Goal: Task Accomplishment & Management: Use online tool/utility

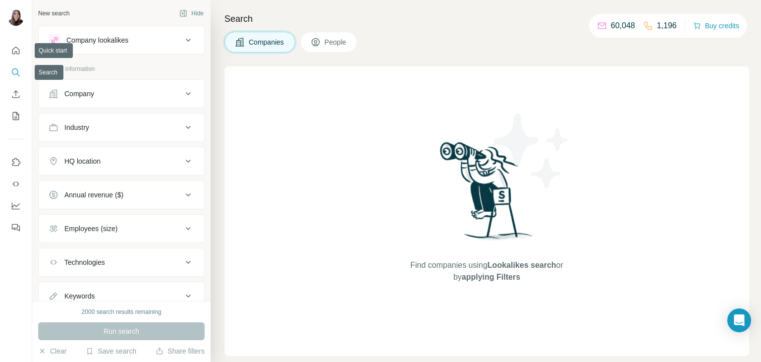
click at [16, 75] on icon "Search" at bounding box center [16, 72] width 10 height 10
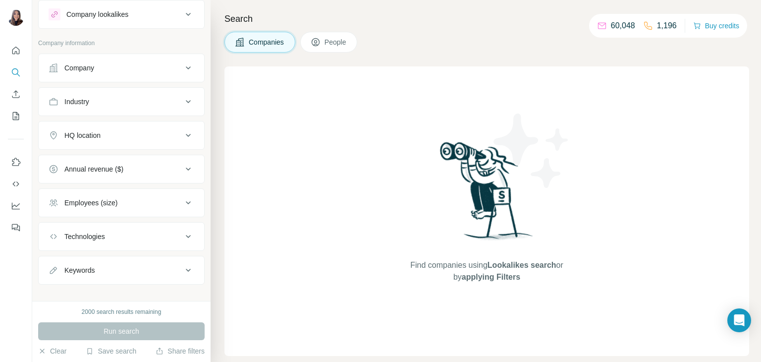
click at [113, 75] on button "Company" at bounding box center [122, 68] width 166 height 24
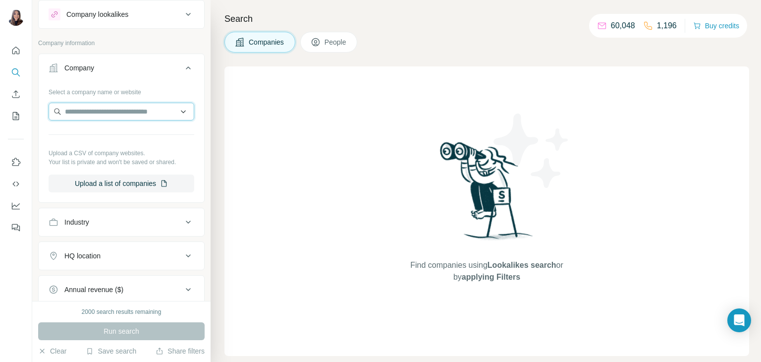
click at [102, 111] on input "text" at bounding box center [122, 112] width 146 height 18
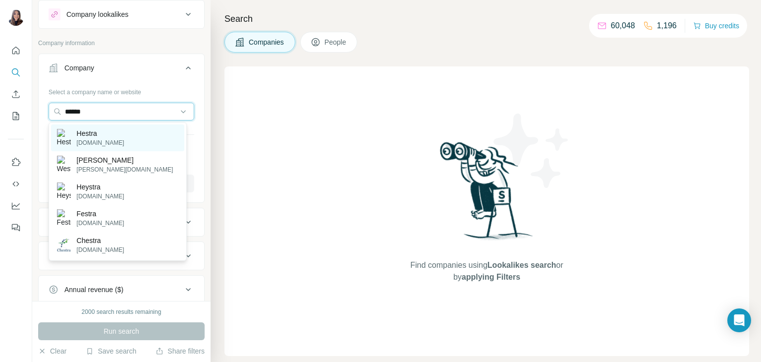
type input "******"
click at [109, 134] on div "Hestra [DOMAIN_NAME]" at bounding box center [117, 137] width 133 height 27
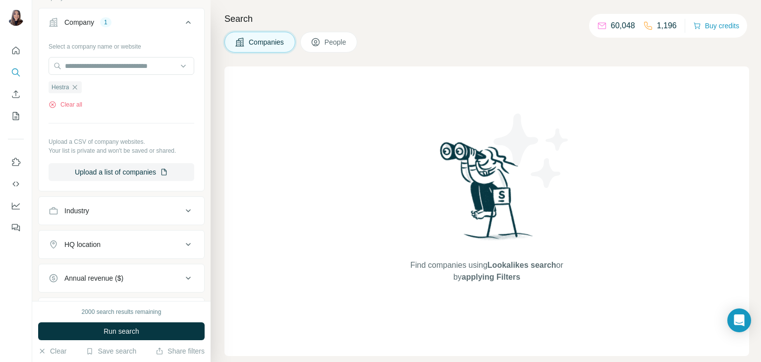
scroll to position [57, 0]
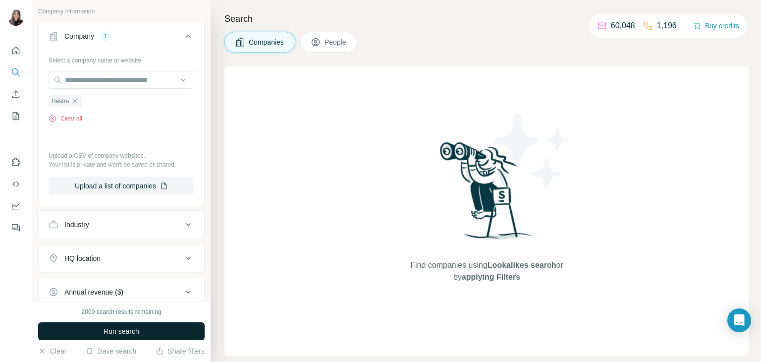
click at [109, 328] on span "Run search" at bounding box center [122, 331] width 36 height 10
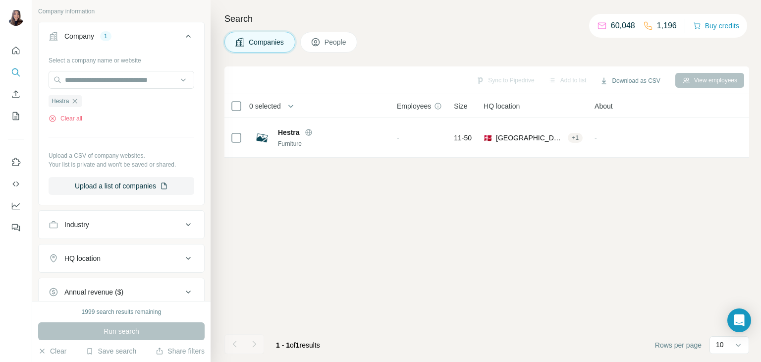
scroll to position [0, 0]
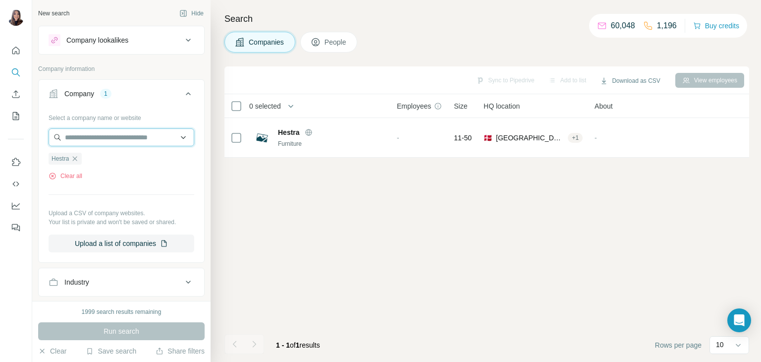
click at [99, 141] on input "text" at bounding box center [122, 137] width 146 height 18
click at [57, 175] on button "Clear all" at bounding box center [66, 175] width 34 height 9
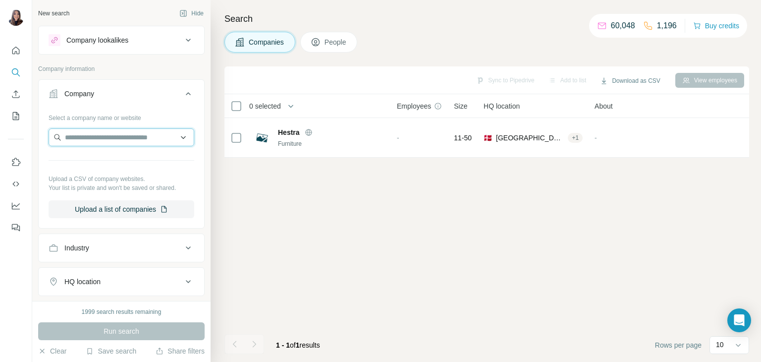
click at [103, 133] on input "text" at bounding box center [122, 137] width 146 height 18
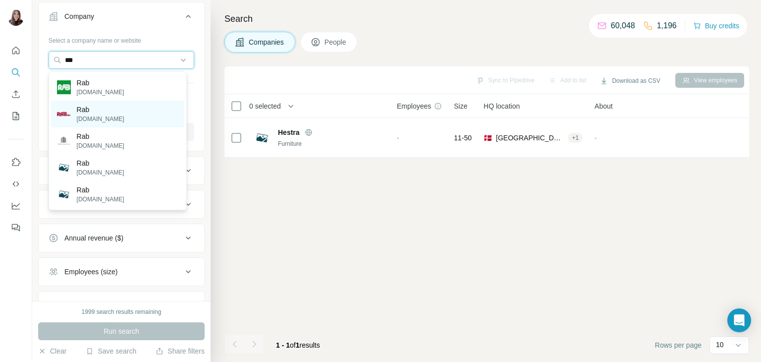
scroll to position [79, 0]
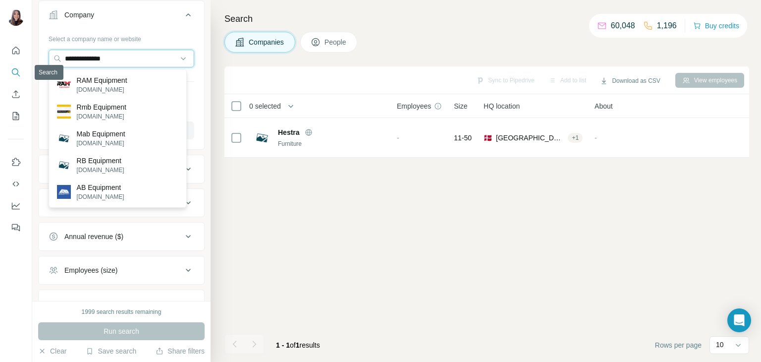
drag, startPoint x: 134, startPoint y: 61, endPoint x: 0, endPoint y: 64, distance: 134.3
click at [0, 64] on div "**********" at bounding box center [380, 181] width 761 height 362
paste input "**"
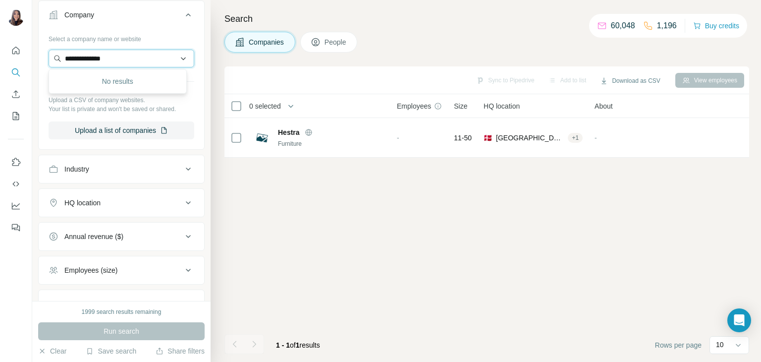
click at [67, 56] on input "**********" at bounding box center [122, 59] width 146 height 18
type input "**********"
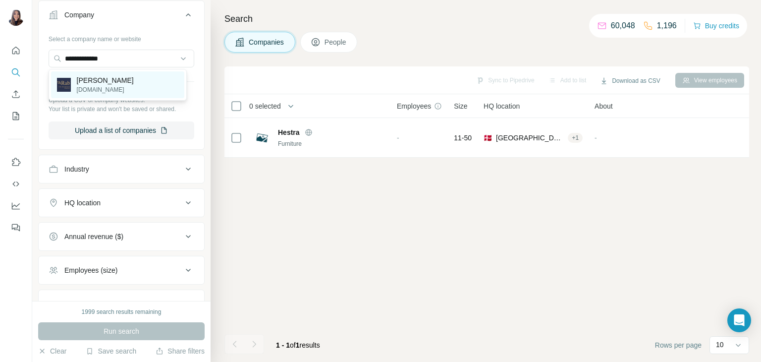
click at [140, 83] on div "[PERSON_NAME] [DOMAIN_NAME]" at bounding box center [117, 84] width 133 height 27
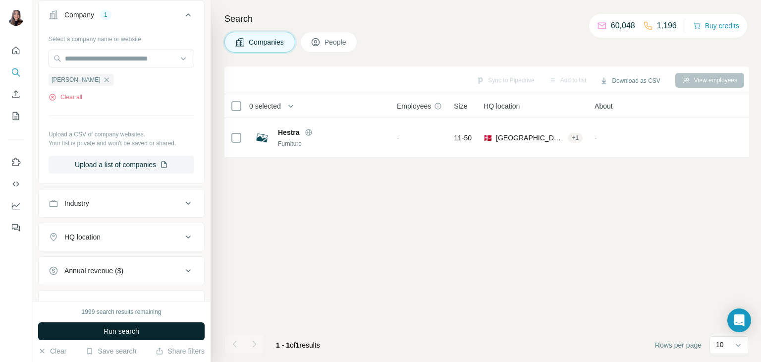
click at [135, 338] on button "Run search" at bounding box center [121, 331] width 167 height 18
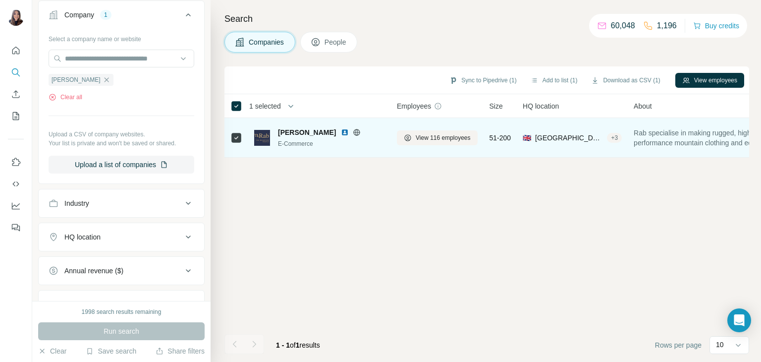
click at [617, 140] on div "+ 3" at bounding box center [614, 137] width 15 height 9
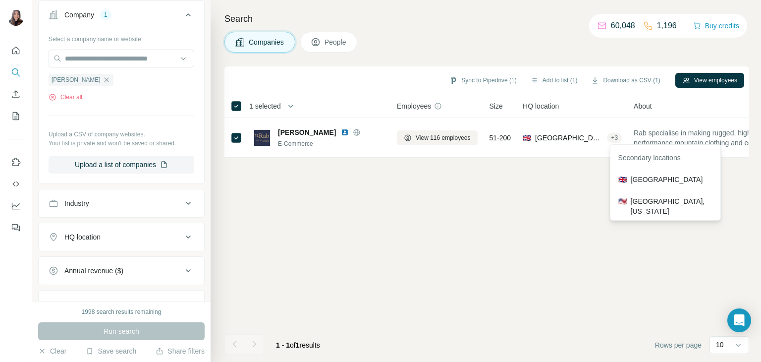
scroll to position [12, 0]
click at [642, 196] on div "🇬🇧 [GEOGRAPHIC_DATA] 🇺🇸 [GEOGRAPHIC_DATA], [US_STATE] 🇺🇸 [GEOGRAPHIC_DATA]" at bounding box center [665, 194] width 106 height 71
click at [321, 46] on icon at bounding box center [316, 42] width 10 height 10
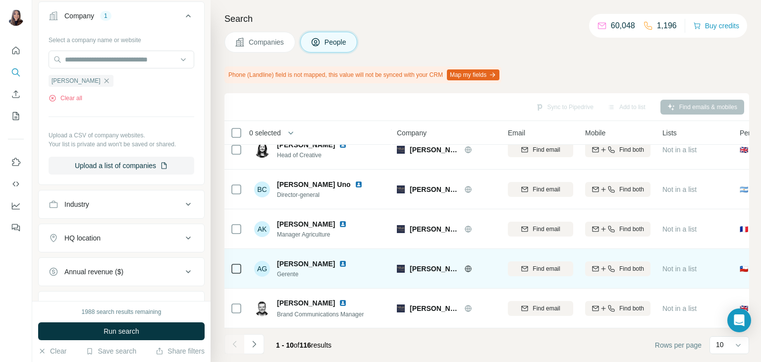
scroll to position [218, 0]
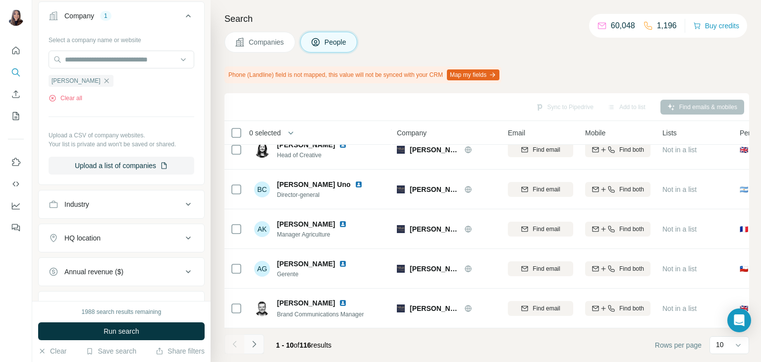
click at [256, 347] on icon "Navigate to next page" at bounding box center [254, 344] width 10 height 10
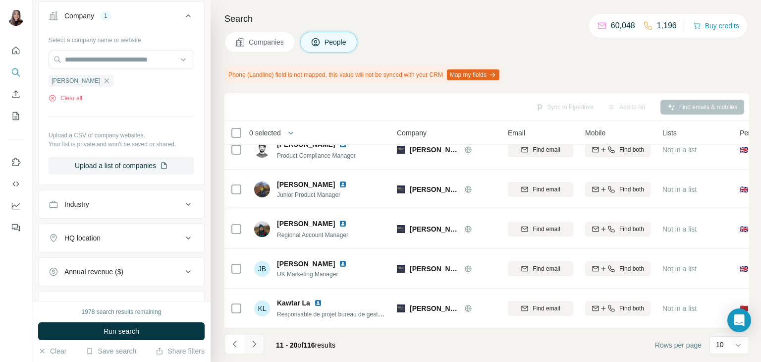
click at [258, 348] on icon "Navigate to next page" at bounding box center [254, 344] width 10 height 10
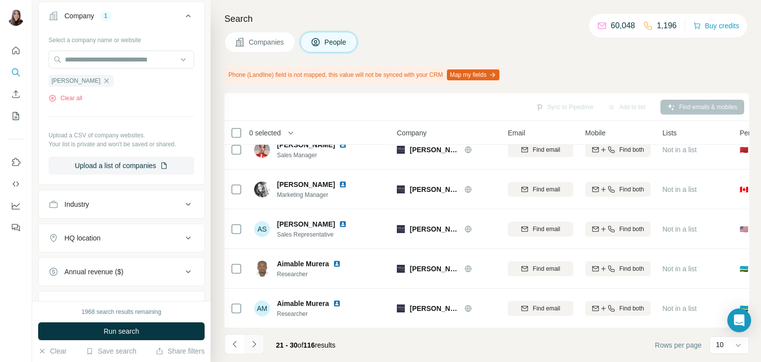
click at [260, 345] on button "Navigate to next page" at bounding box center [254, 344] width 20 height 20
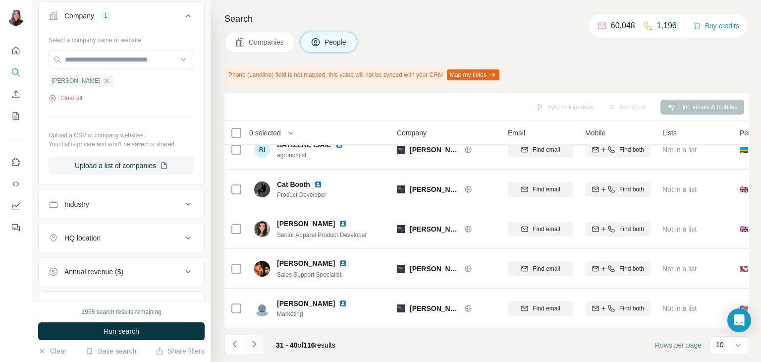
click at [256, 345] on icon "Navigate to next page" at bounding box center [254, 344] width 10 height 10
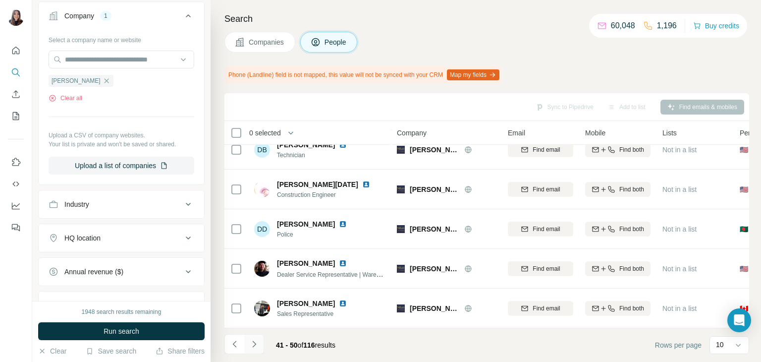
click at [249, 341] on icon "Navigate to next page" at bounding box center [254, 344] width 10 height 10
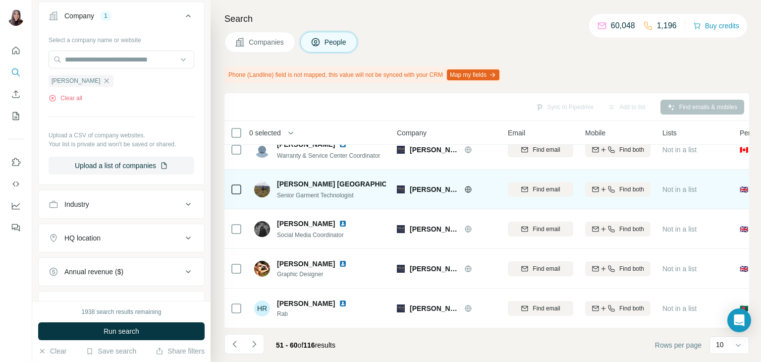
click at [415, 180] on img at bounding box center [419, 184] width 8 height 8
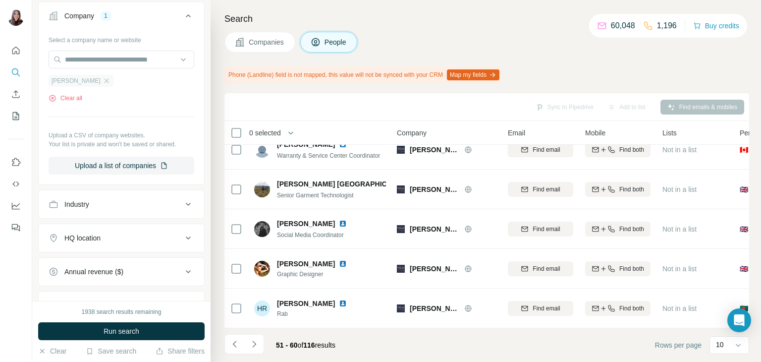
click at [94, 79] on div "[PERSON_NAME]" at bounding box center [81, 81] width 65 height 12
click at [96, 63] on input "text" at bounding box center [122, 60] width 146 height 18
paste input "**********"
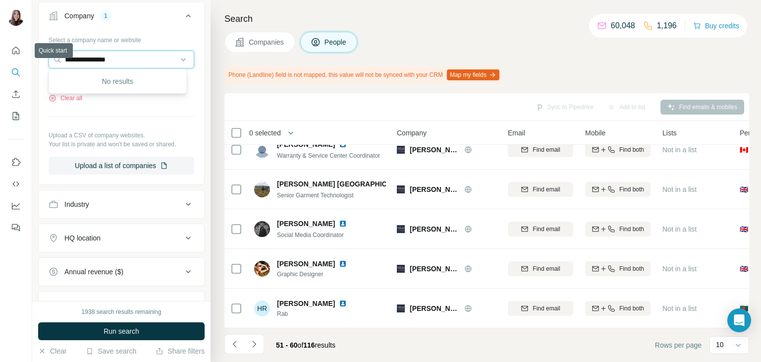
drag, startPoint x: 96, startPoint y: 63, endPoint x: 2, endPoint y: 48, distance: 95.4
click at [2, 48] on div "**********" at bounding box center [380, 181] width 761 height 362
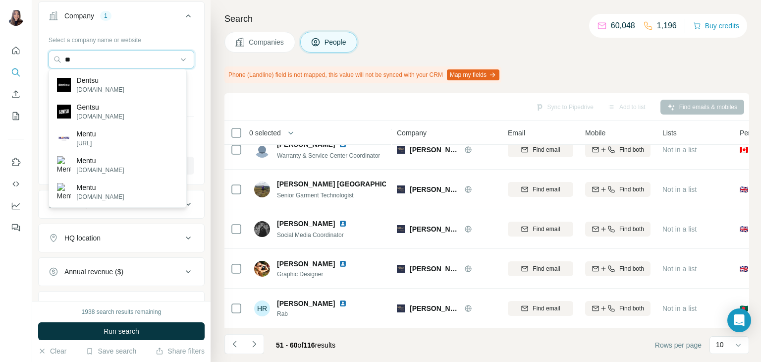
type input "*"
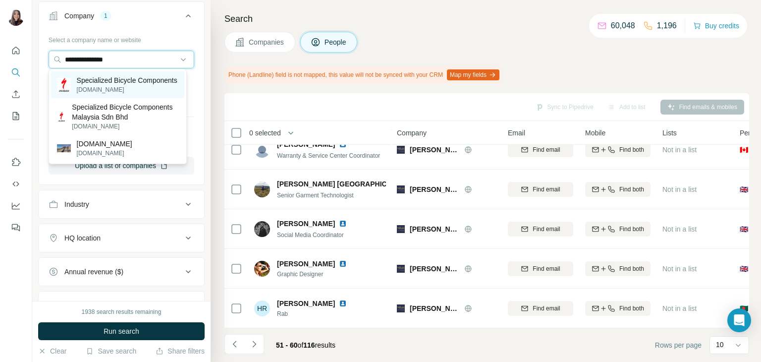
type input "**********"
click at [115, 85] on p "Specialized Bicycle Components" at bounding box center [127, 80] width 101 height 10
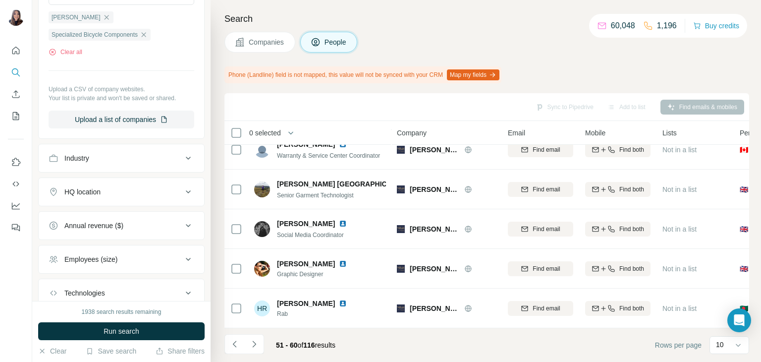
scroll to position [297, 0]
click at [117, 165] on button "Industry" at bounding box center [122, 157] width 166 height 24
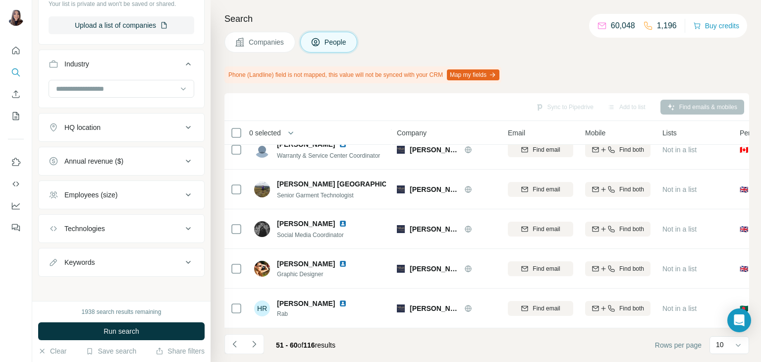
click at [102, 266] on button "Keywords" at bounding box center [122, 262] width 166 height 24
click at [99, 278] on input "text" at bounding box center [112, 287] width 126 height 18
type input "****"
click at [181, 285] on icon "button" at bounding box center [186, 287] width 10 height 10
click at [115, 286] on input "text" at bounding box center [112, 287] width 126 height 18
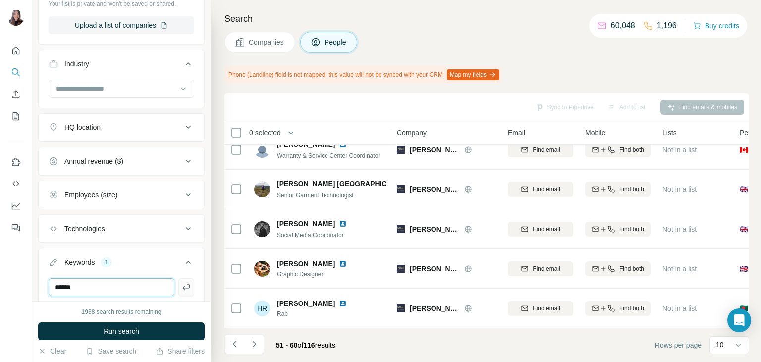
type input "******"
click at [181, 287] on icon "button" at bounding box center [186, 287] width 10 height 10
click at [145, 290] on input "text" at bounding box center [112, 287] width 126 height 18
type input "********"
click at [184, 281] on button "button" at bounding box center [186, 287] width 16 height 18
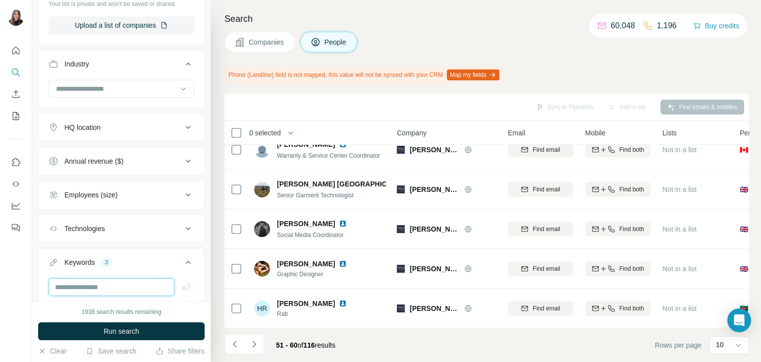
click at [111, 280] on input "text" at bounding box center [112, 287] width 126 height 18
type input "*********"
click at [181, 285] on icon "button" at bounding box center [186, 287] width 10 height 10
click at [156, 347] on icon "button" at bounding box center [160, 351] width 8 height 8
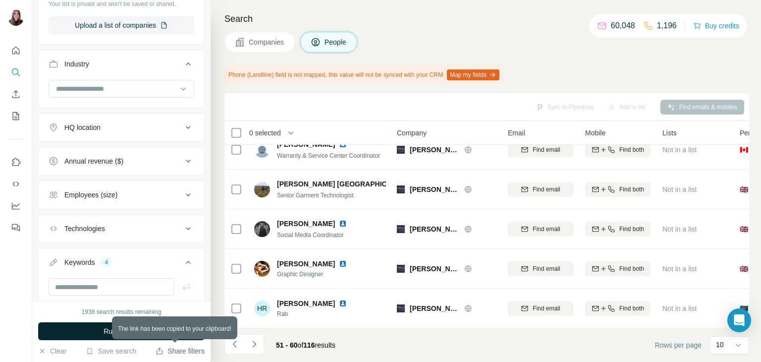
click at [120, 329] on span "Run search" at bounding box center [122, 331] width 36 height 10
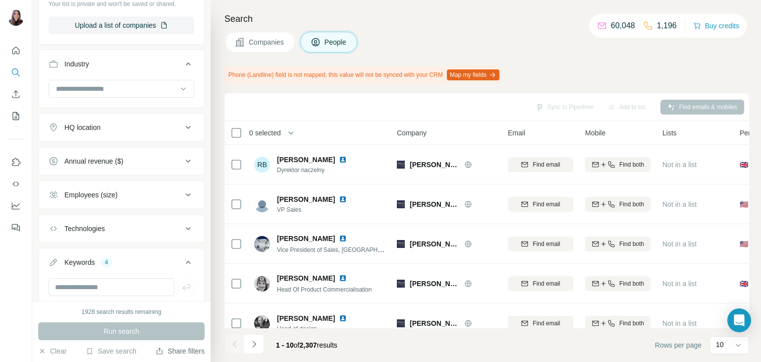
click at [248, 39] on button "Companies" at bounding box center [259, 42] width 71 height 21
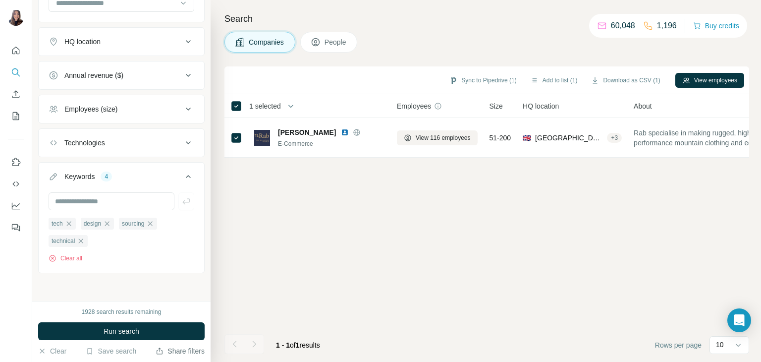
scroll to position [236, 0]
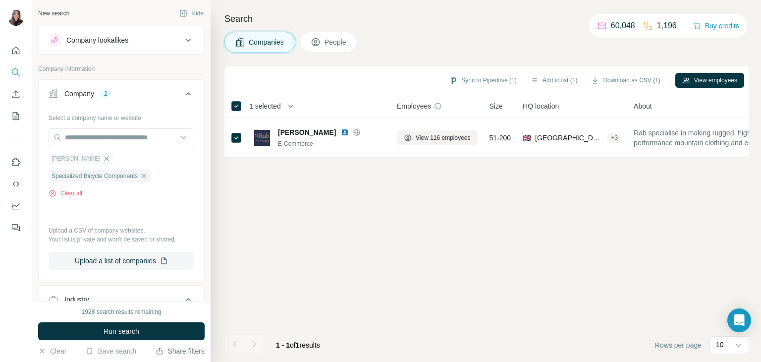
click at [104, 159] on icon "button" at bounding box center [106, 158] width 4 height 4
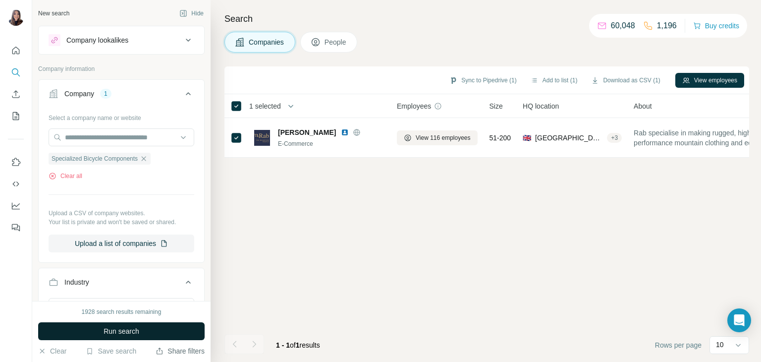
click at [149, 327] on button "Run search" at bounding box center [121, 331] width 167 height 18
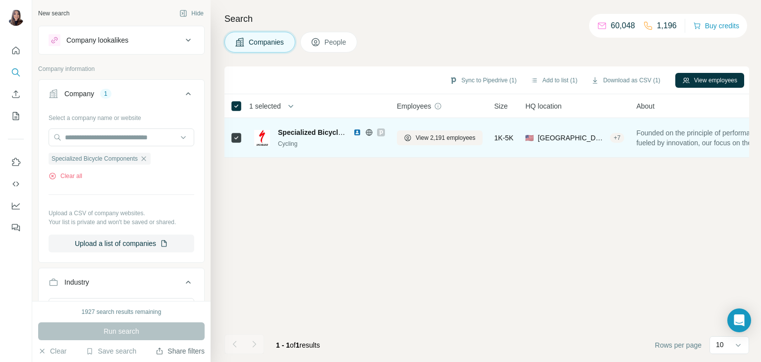
click at [345, 124] on div "Specialized Bicycle Components Cycling" at bounding box center [319, 137] width 131 height 27
click at [329, 134] on span "Specialized Bicycle Components" at bounding box center [332, 132] width 109 height 8
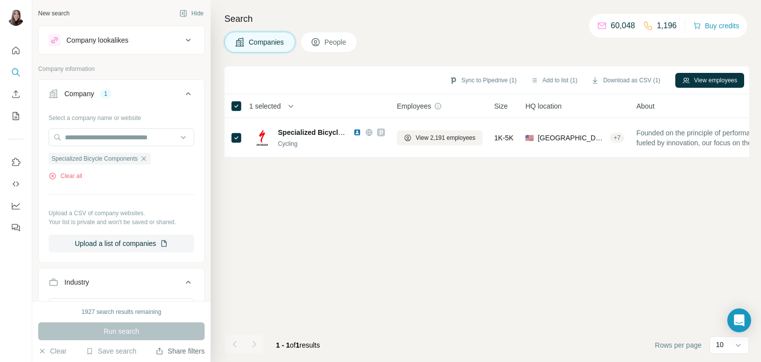
click at [343, 40] on span "People" at bounding box center [336, 42] width 23 height 10
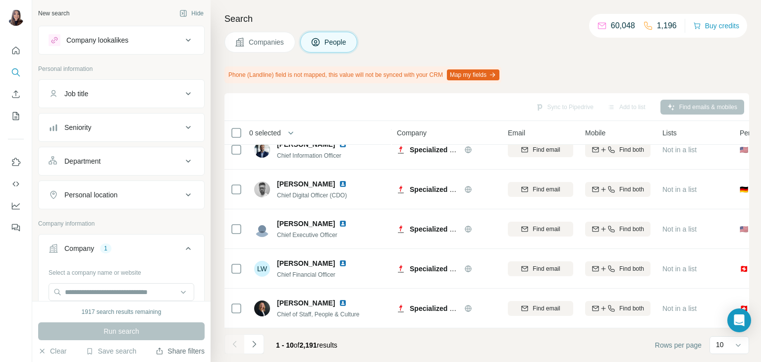
click at [112, 92] on div "Job title" at bounding box center [116, 94] width 134 height 10
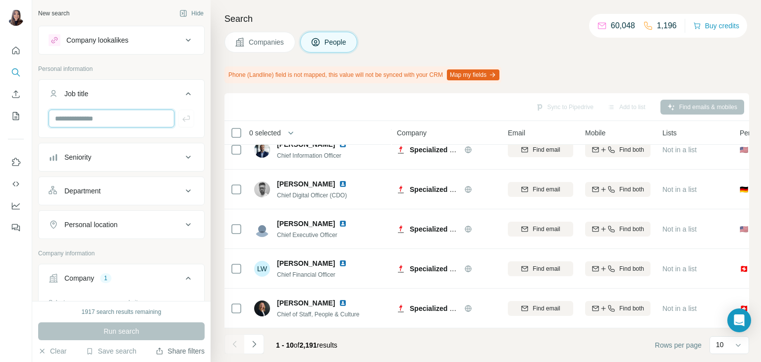
click at [109, 125] on input "text" at bounding box center [112, 119] width 126 height 18
type input "*"
type input "****"
click at [181, 120] on icon "button" at bounding box center [186, 118] width 10 height 10
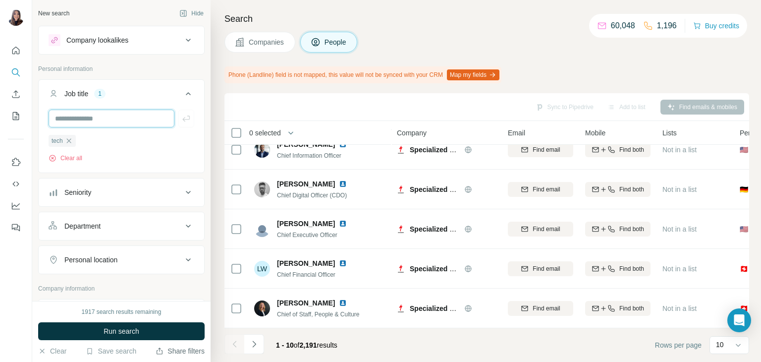
click at [139, 111] on input "text" at bounding box center [112, 119] width 126 height 18
type input "*********"
click at [181, 119] on icon "button" at bounding box center [186, 118] width 10 height 10
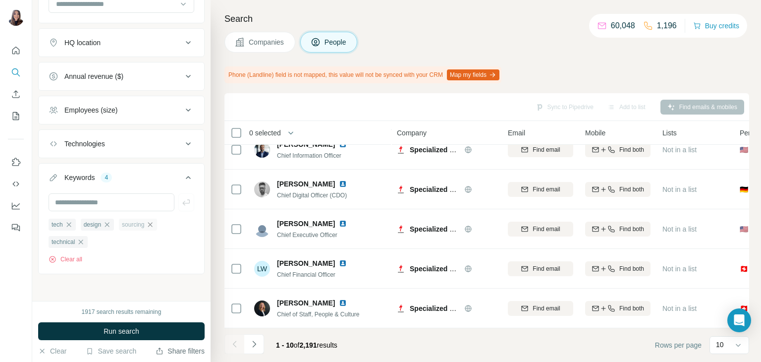
click at [154, 224] on icon "button" at bounding box center [150, 225] width 8 height 8
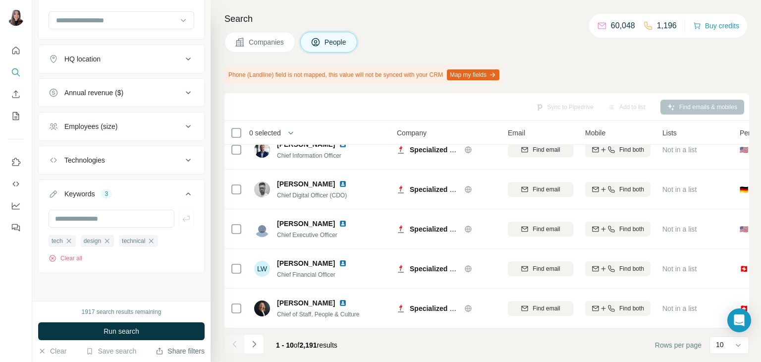
scroll to position [504, 0]
click at [158, 248] on div "tech design technical Clear all" at bounding box center [122, 250] width 146 height 28
click at [155, 244] on icon "button" at bounding box center [151, 242] width 8 height 8
click at [113, 242] on div "design" at bounding box center [97, 242] width 33 height 12
click at [69, 241] on icon "button" at bounding box center [68, 242] width 4 height 4
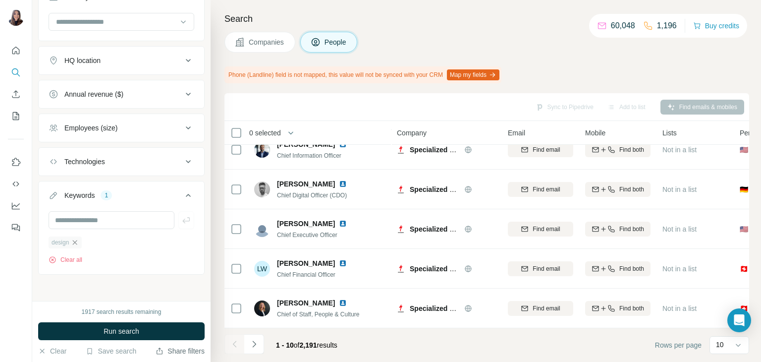
click at [77, 241] on icon "button" at bounding box center [75, 242] width 4 height 4
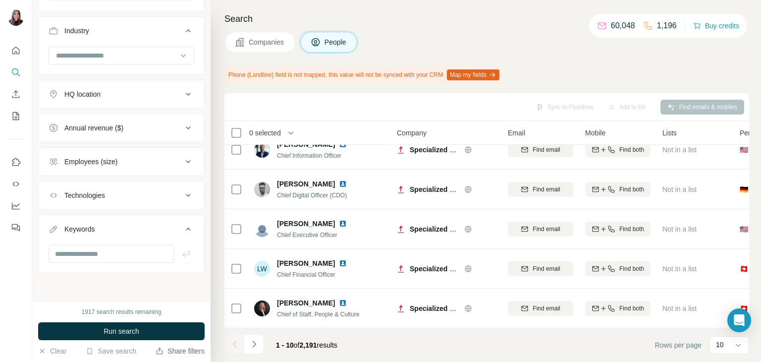
scroll to position [469, 0]
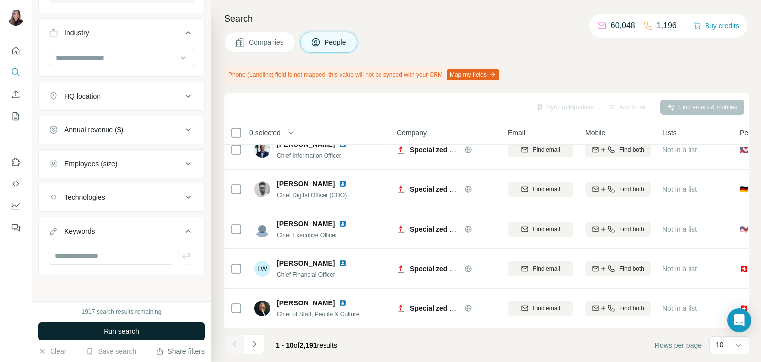
click at [134, 332] on span "Run search" at bounding box center [122, 331] width 36 height 10
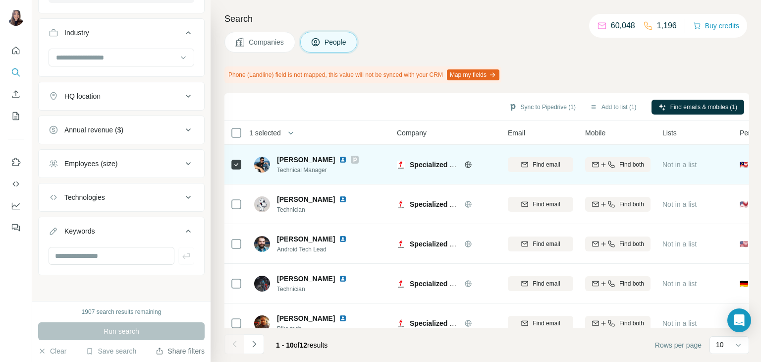
click at [268, 166] on img at bounding box center [262, 165] width 16 height 16
click at [522, 167] on icon "button" at bounding box center [525, 164] width 6 height 5
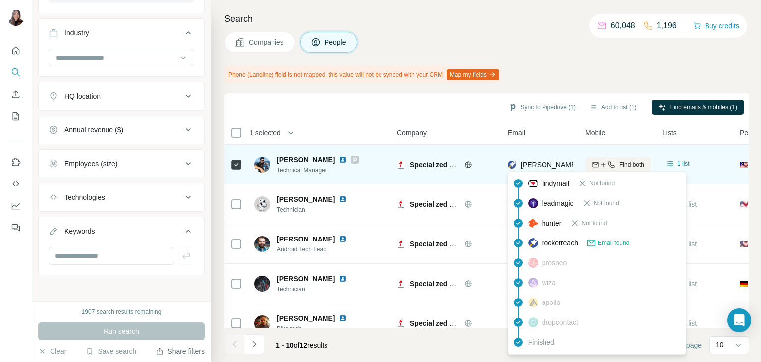
click at [563, 164] on span "[PERSON_NAME][EMAIL_ADDRESS][DOMAIN_NAME]" at bounding box center [608, 165] width 174 height 8
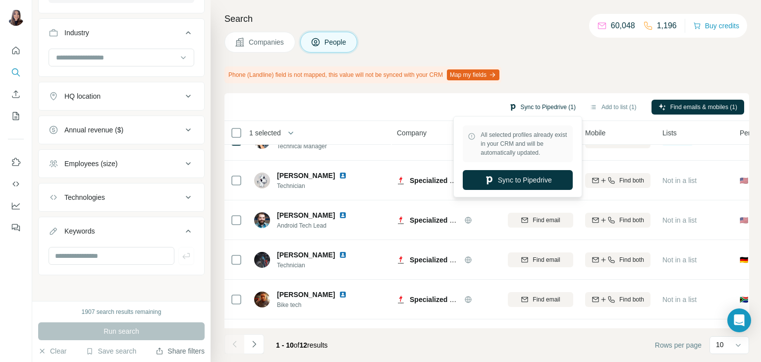
click at [535, 108] on button "Sync to Pipedrive (1)" at bounding box center [542, 107] width 81 height 15
click at [519, 181] on button "Sync to Pipedrive" at bounding box center [518, 180] width 110 height 20
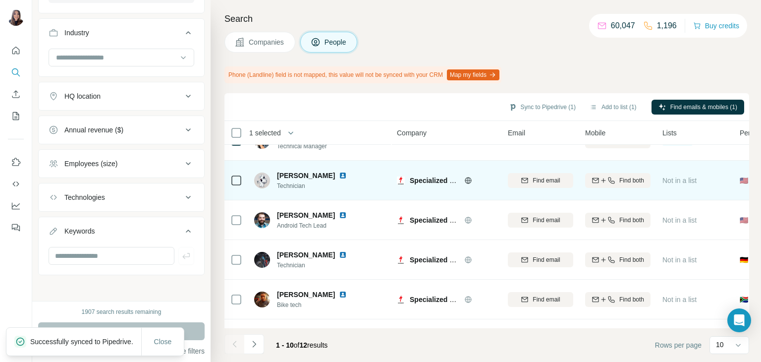
scroll to position [0, 0]
